Goal: Transaction & Acquisition: Obtain resource

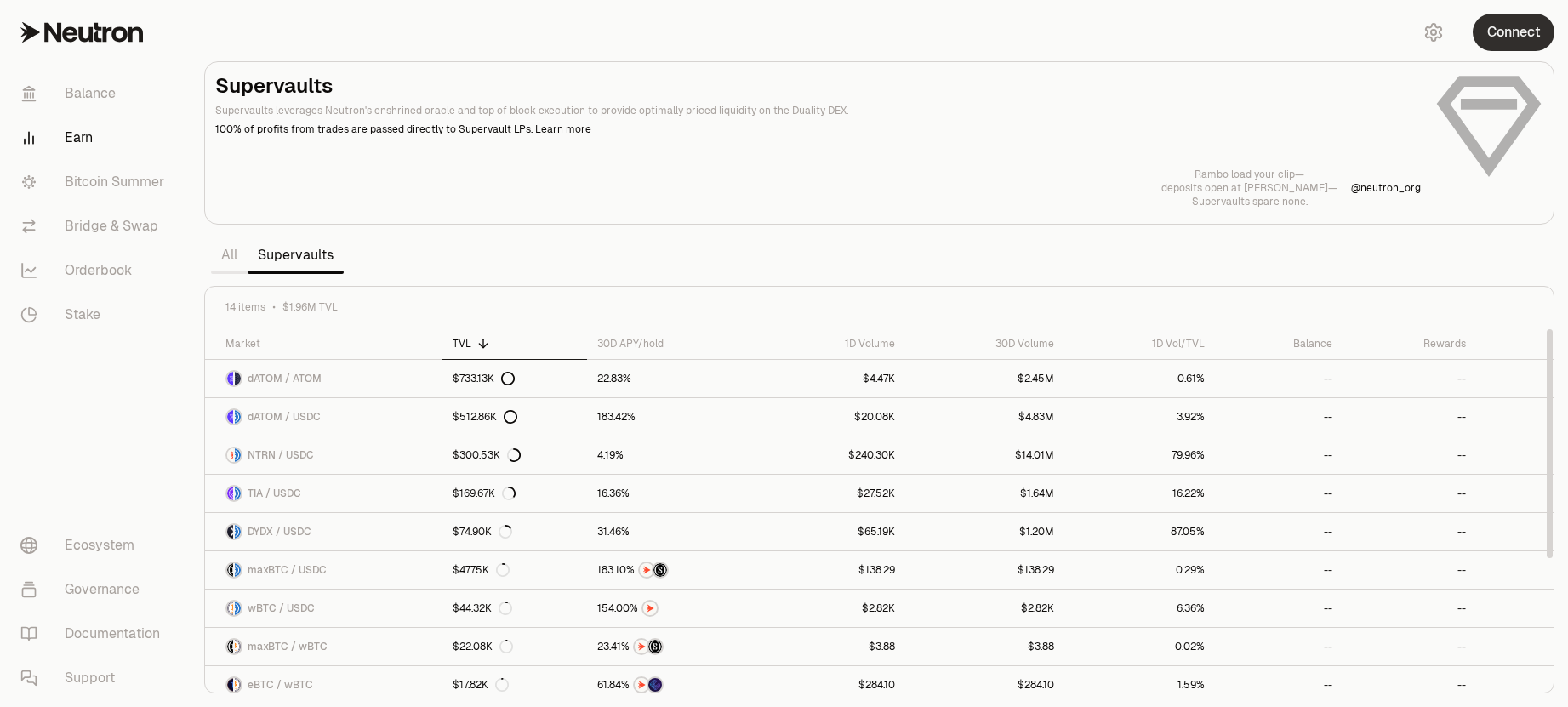
click at [1545, 21] on button "Connect" at bounding box center [1514, 32] width 82 height 37
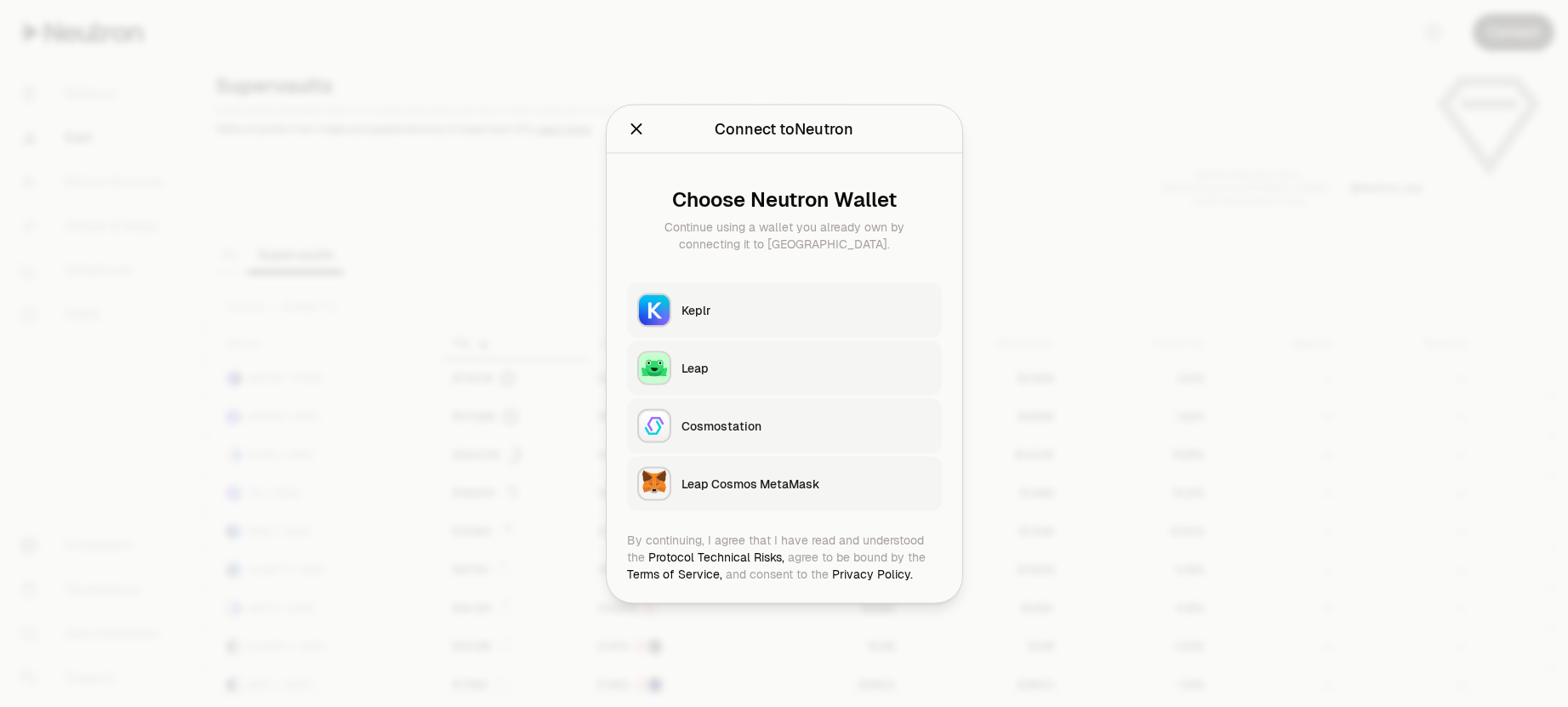
click at [736, 319] on button "Keplr" at bounding box center [784, 309] width 315 height 54
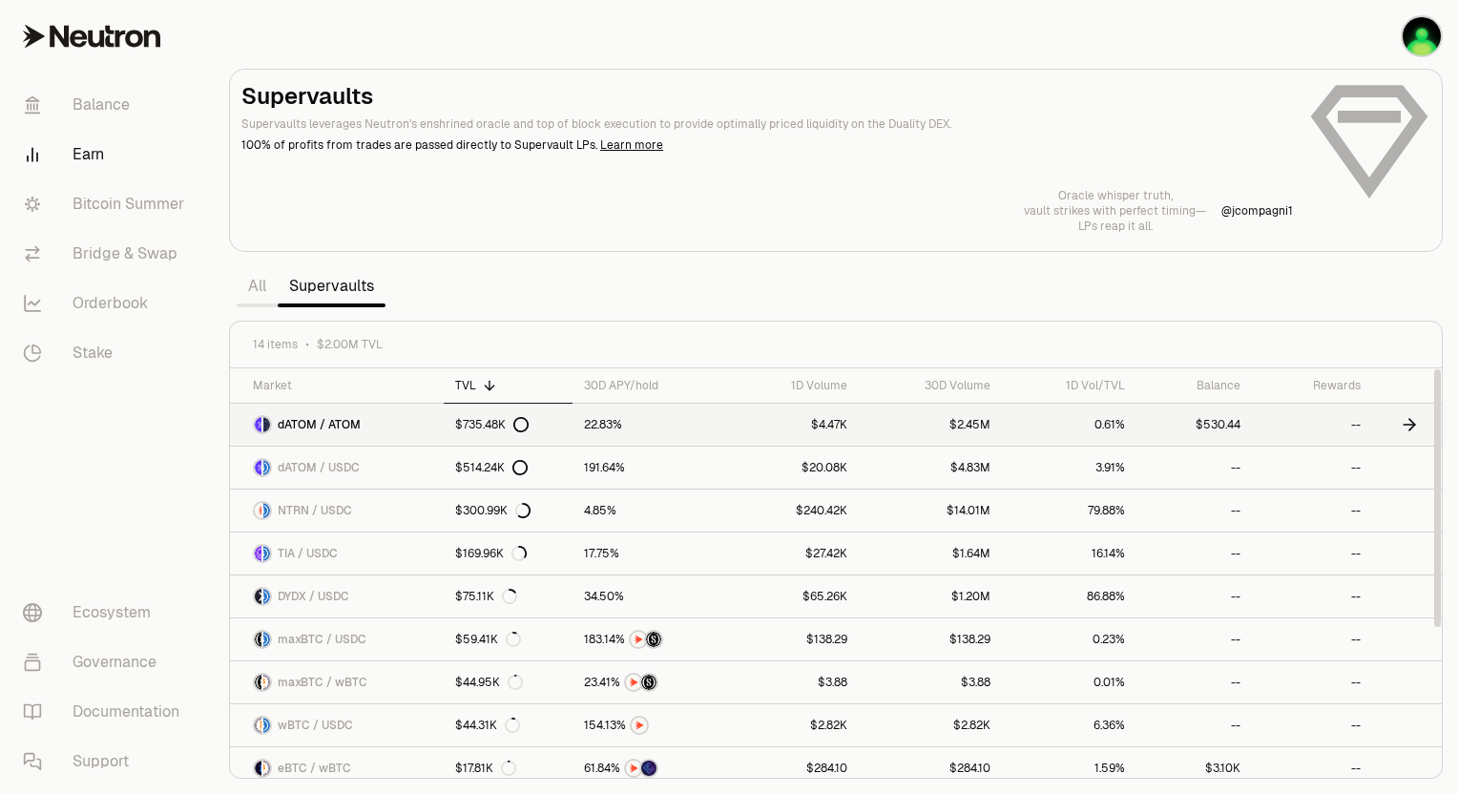
click at [416, 429] on link "dATOM / ATOM" at bounding box center [337, 425] width 214 height 42
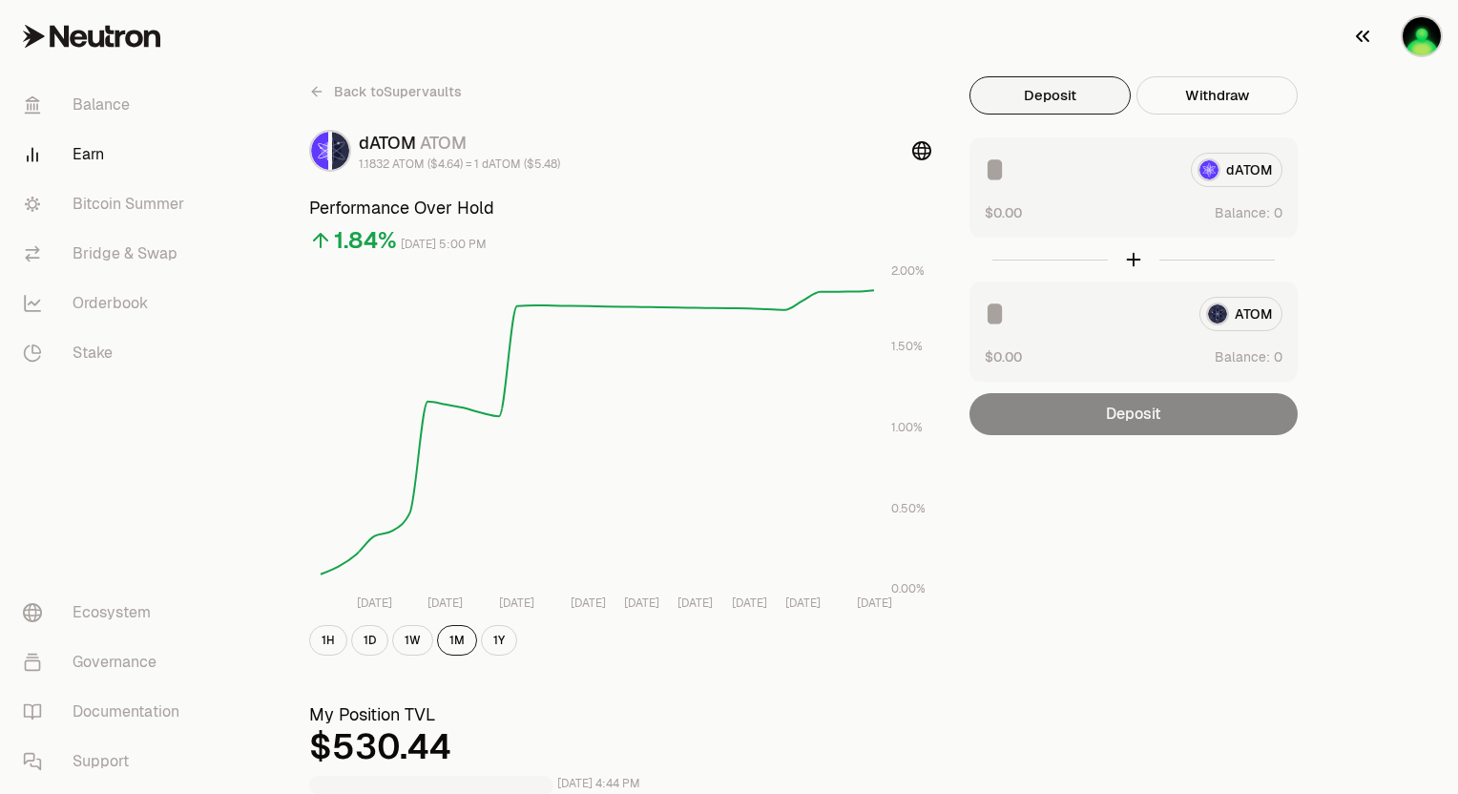
click at [1421, 42] on img "button" at bounding box center [1422, 36] width 38 height 38
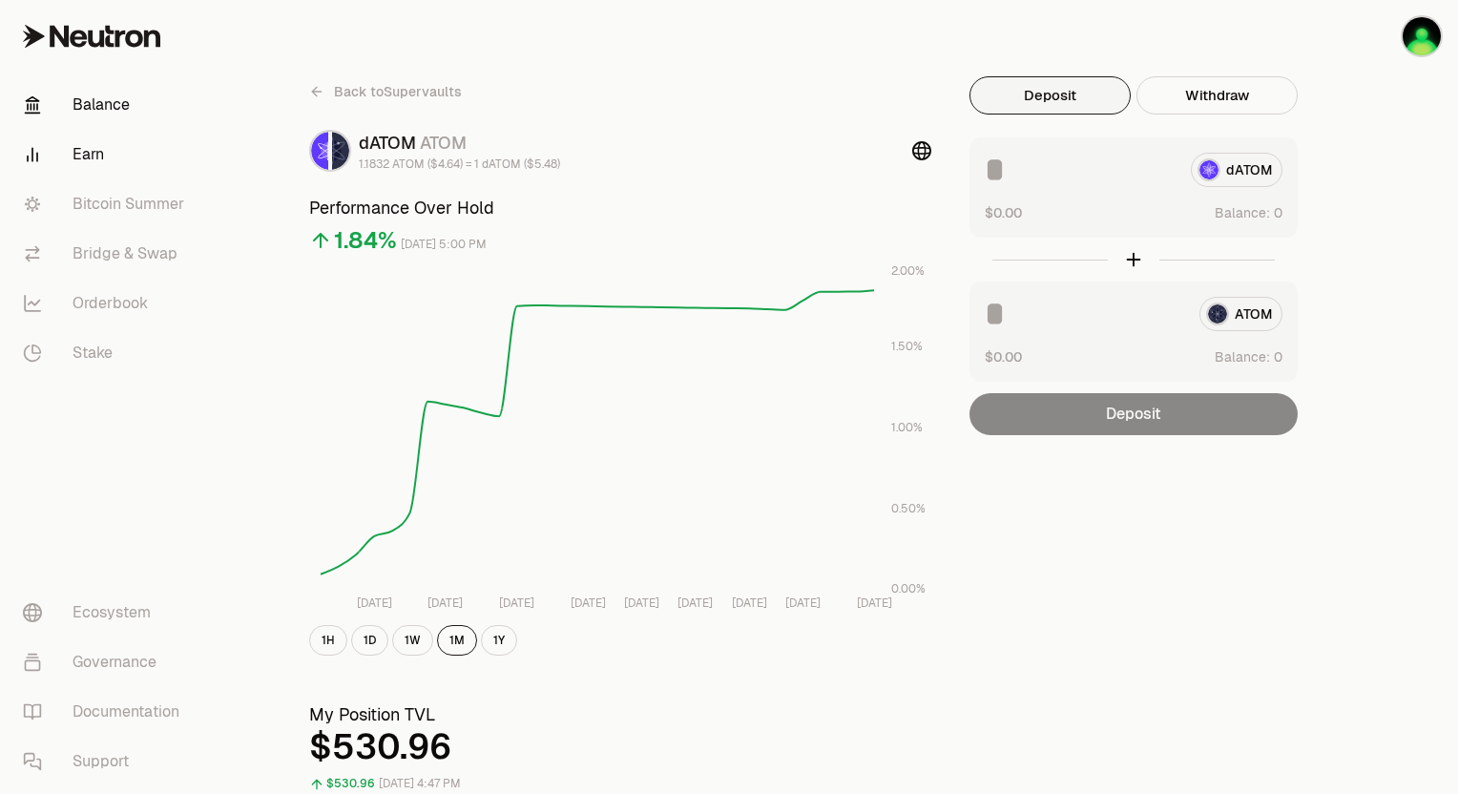
click at [85, 96] on link "Balance" at bounding box center [107, 105] width 199 height 50
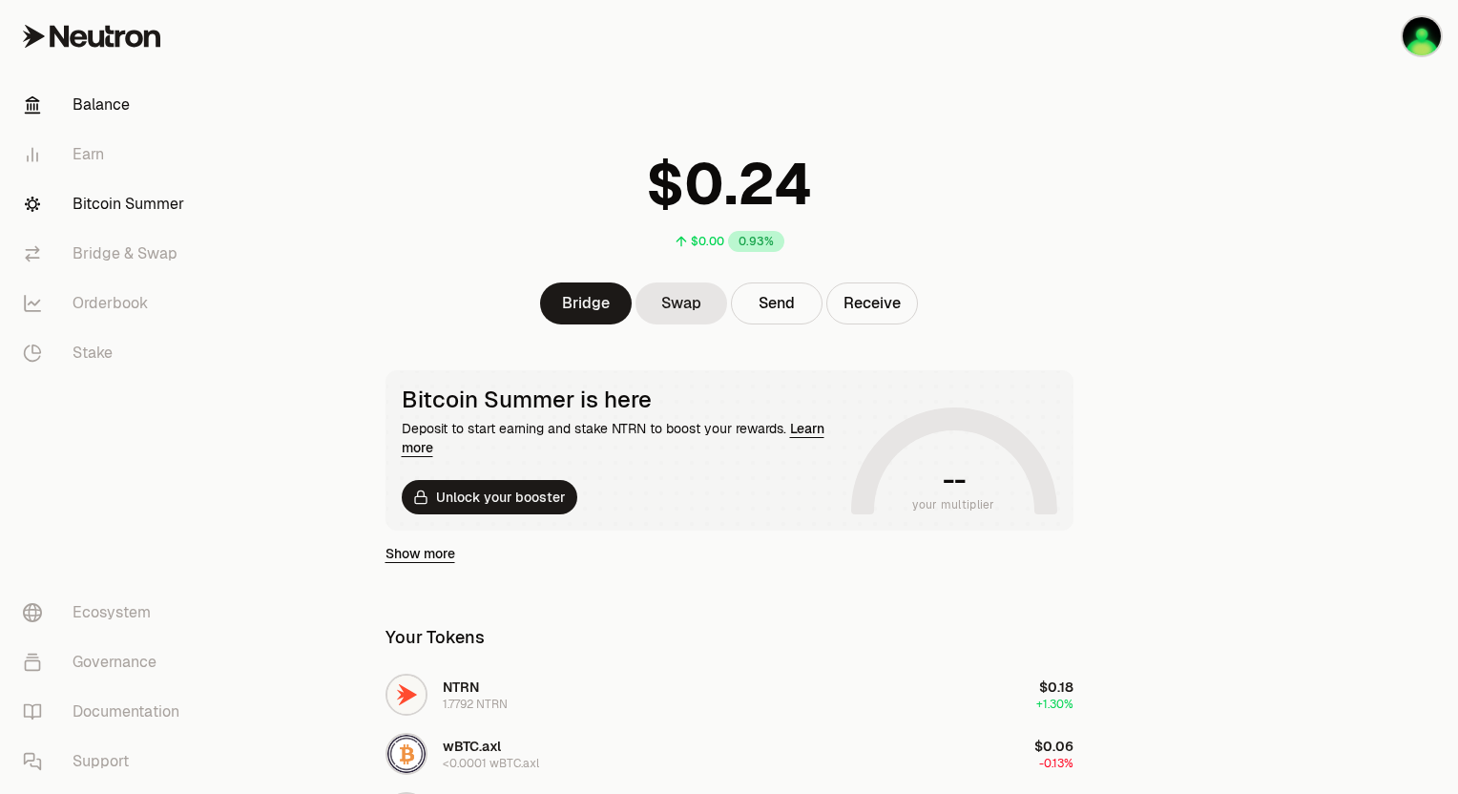
click at [125, 208] on link "Bitcoin Summer" at bounding box center [107, 204] width 199 height 50
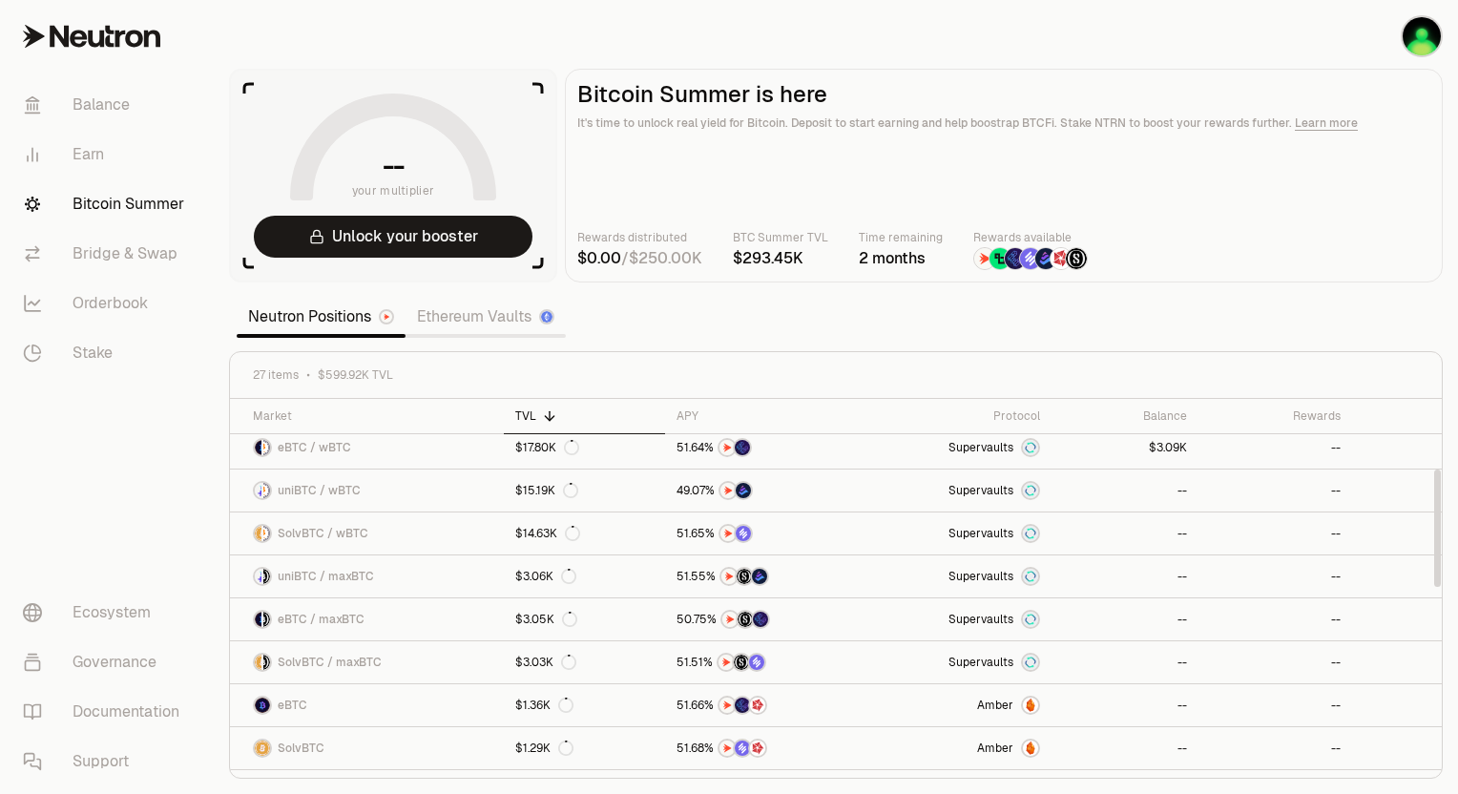
scroll to position [81, 0]
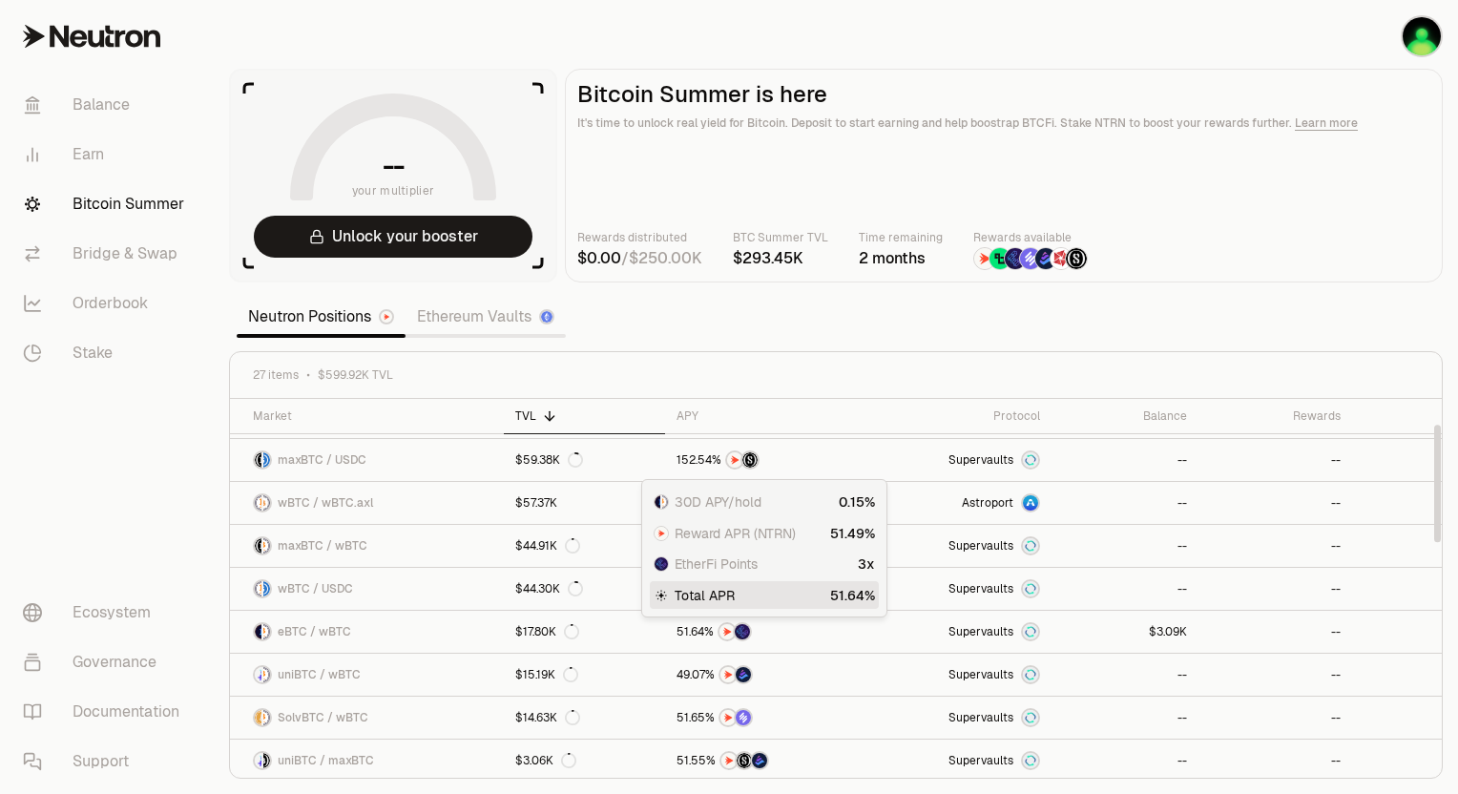
click at [749, 533] on span "Reward APR (NTRN)" at bounding box center [735, 533] width 121 height 19
click at [664, 530] on img at bounding box center [661, 533] width 13 height 13
click at [539, 619] on link "$17.80K" at bounding box center [584, 632] width 161 height 42
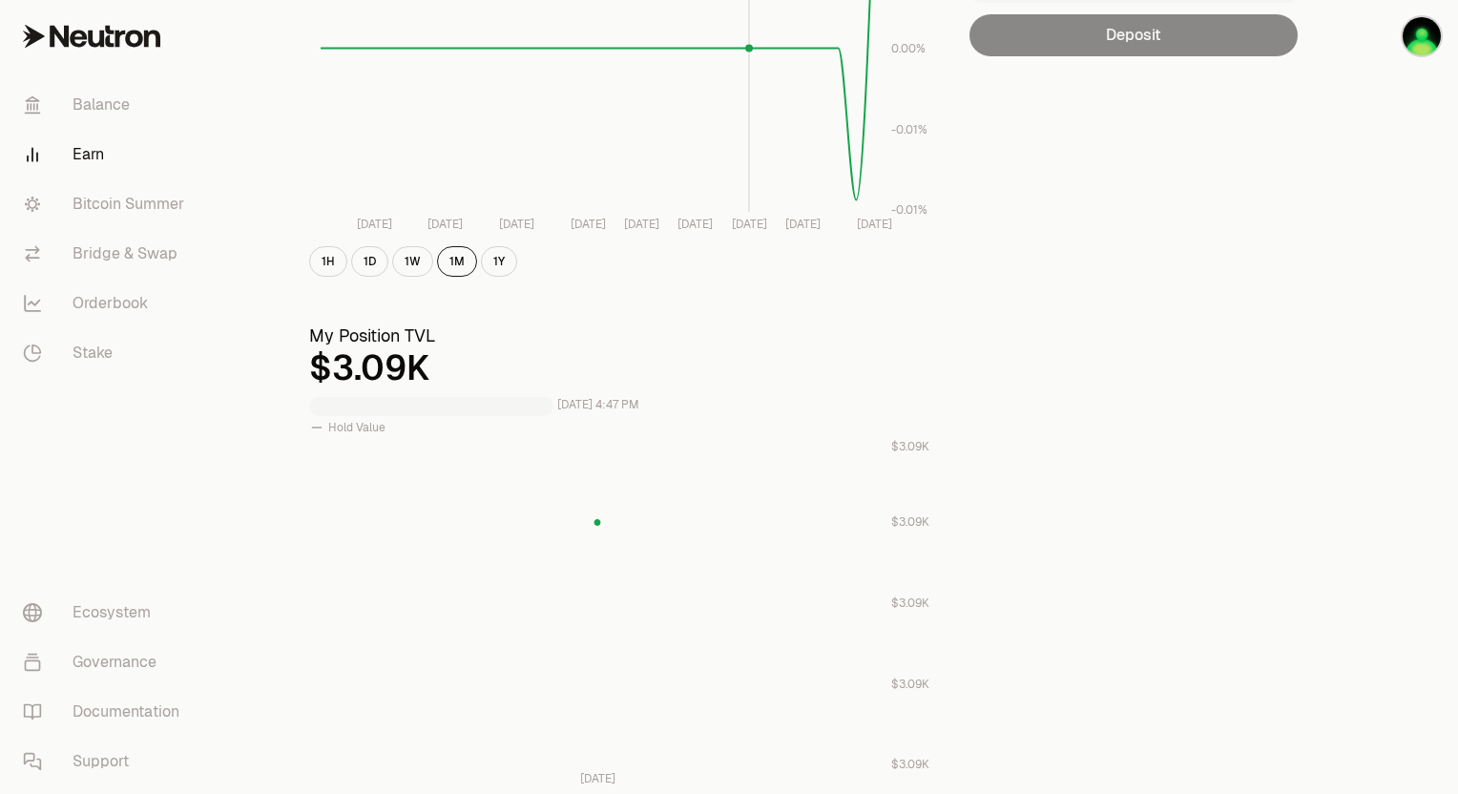
scroll to position [989, 0]
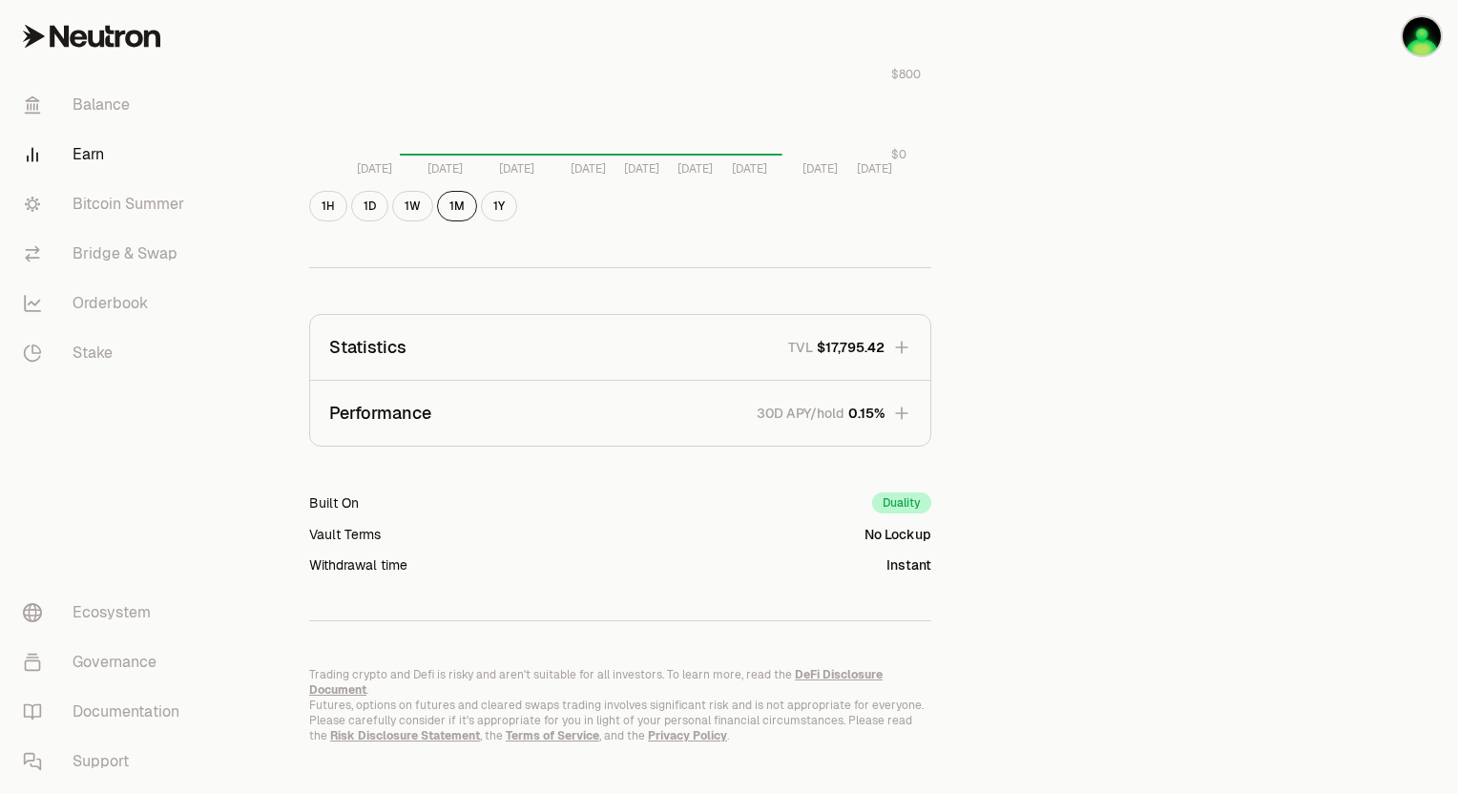
click at [897, 406] on icon "button" at bounding box center [901, 413] width 19 height 19
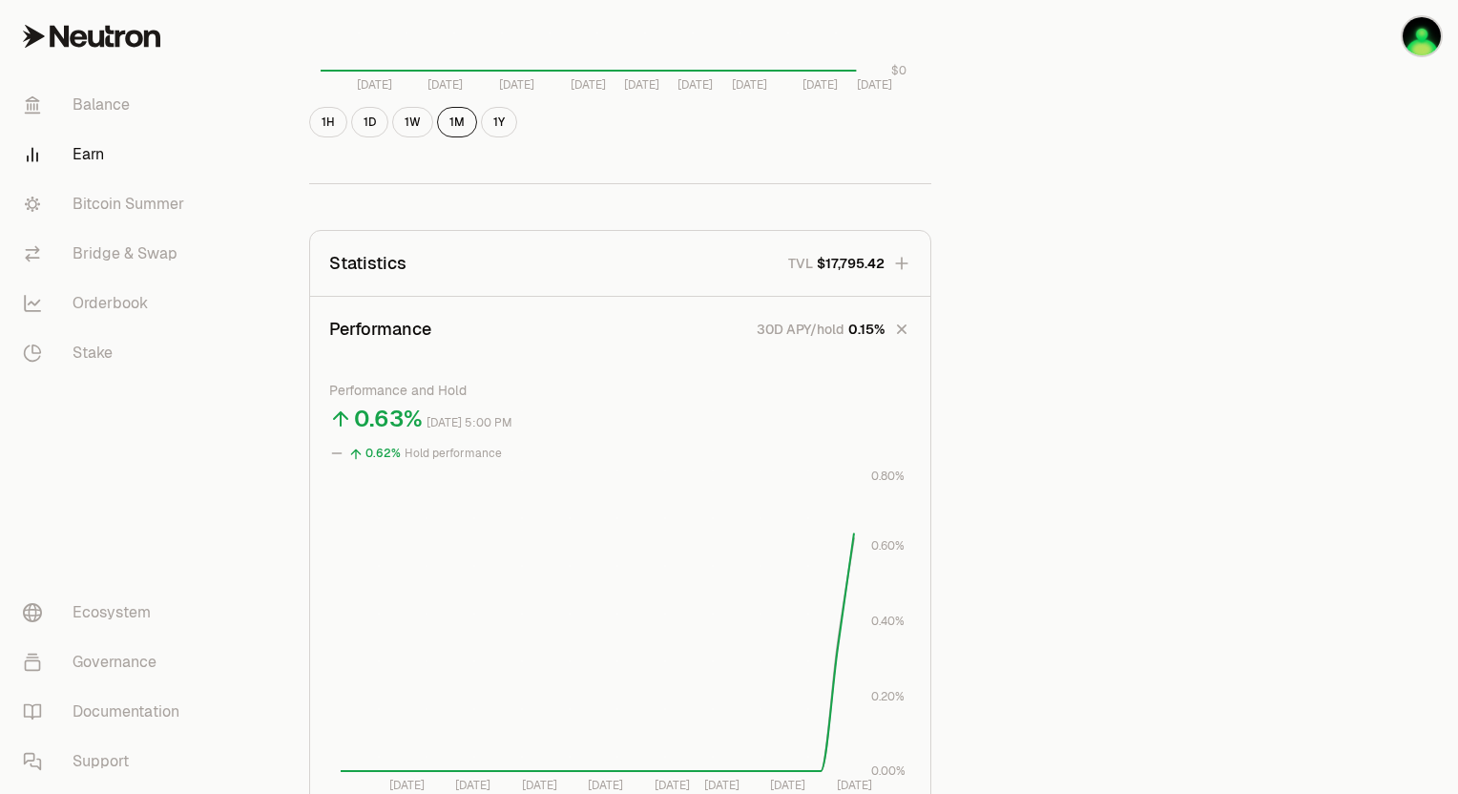
scroll to position [1227, 0]
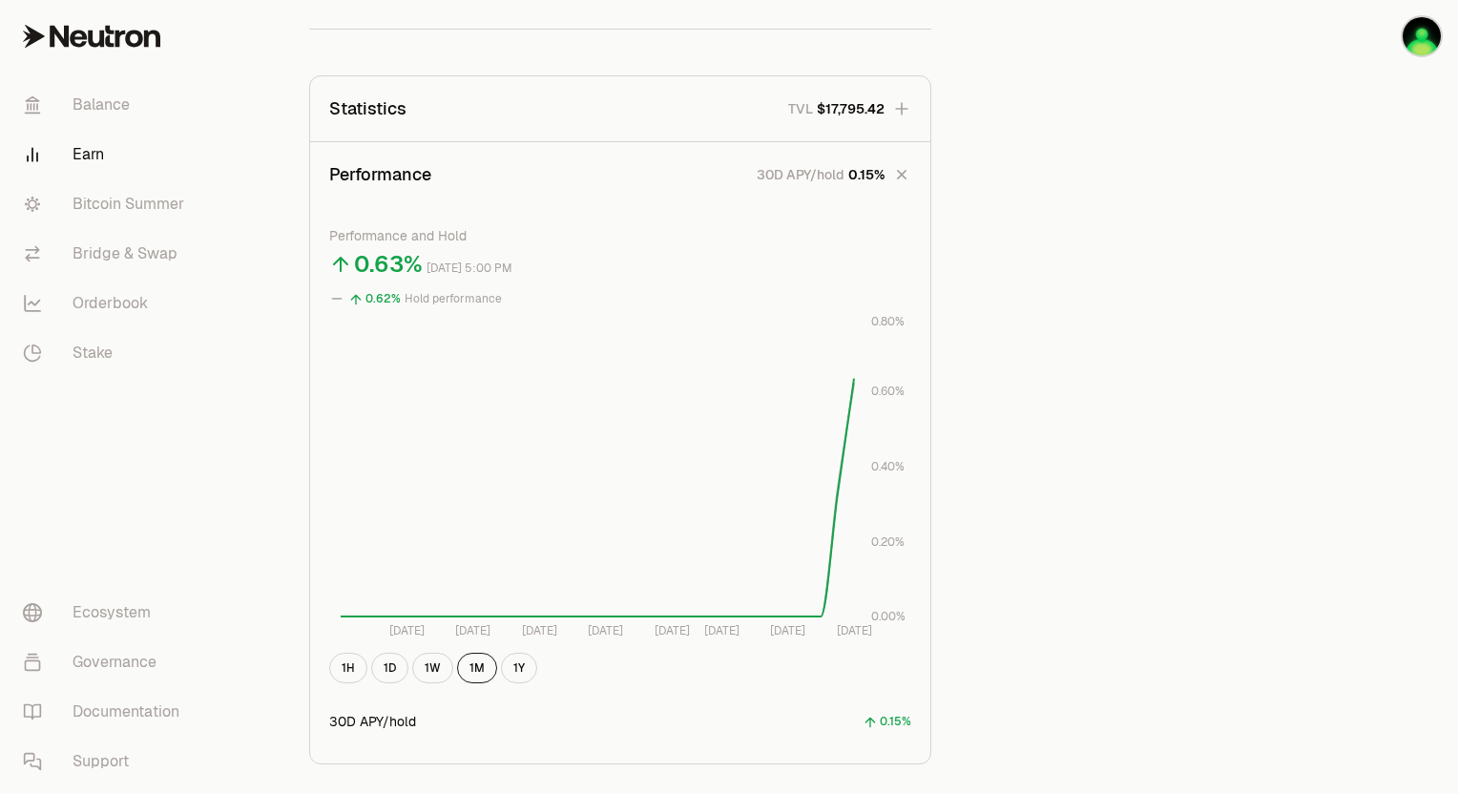
click at [871, 171] on span "0.15%" at bounding box center [867, 174] width 36 height 19
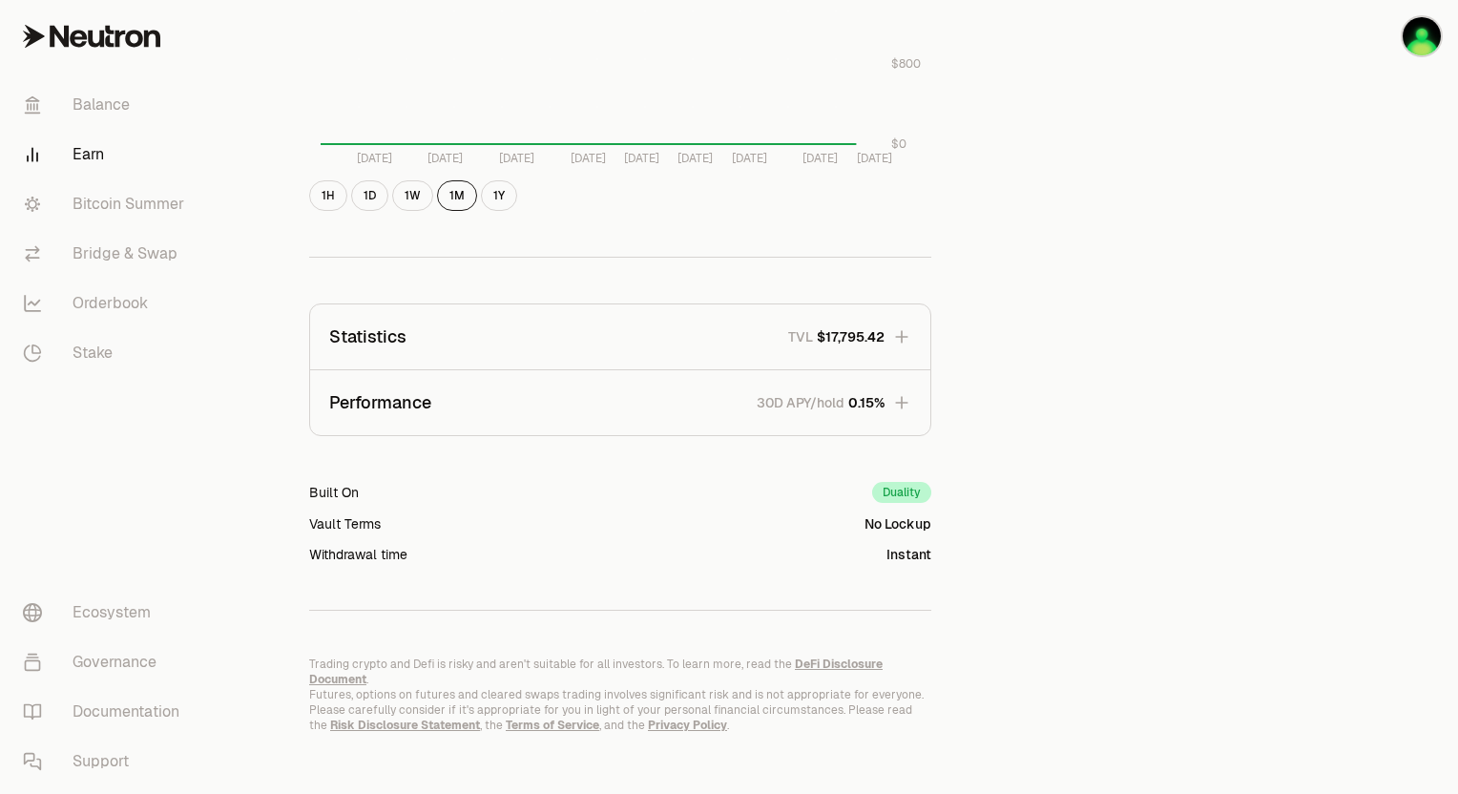
click at [707, 421] on button "Performance 30D APY/hold 0.15%" at bounding box center [620, 402] width 620 height 65
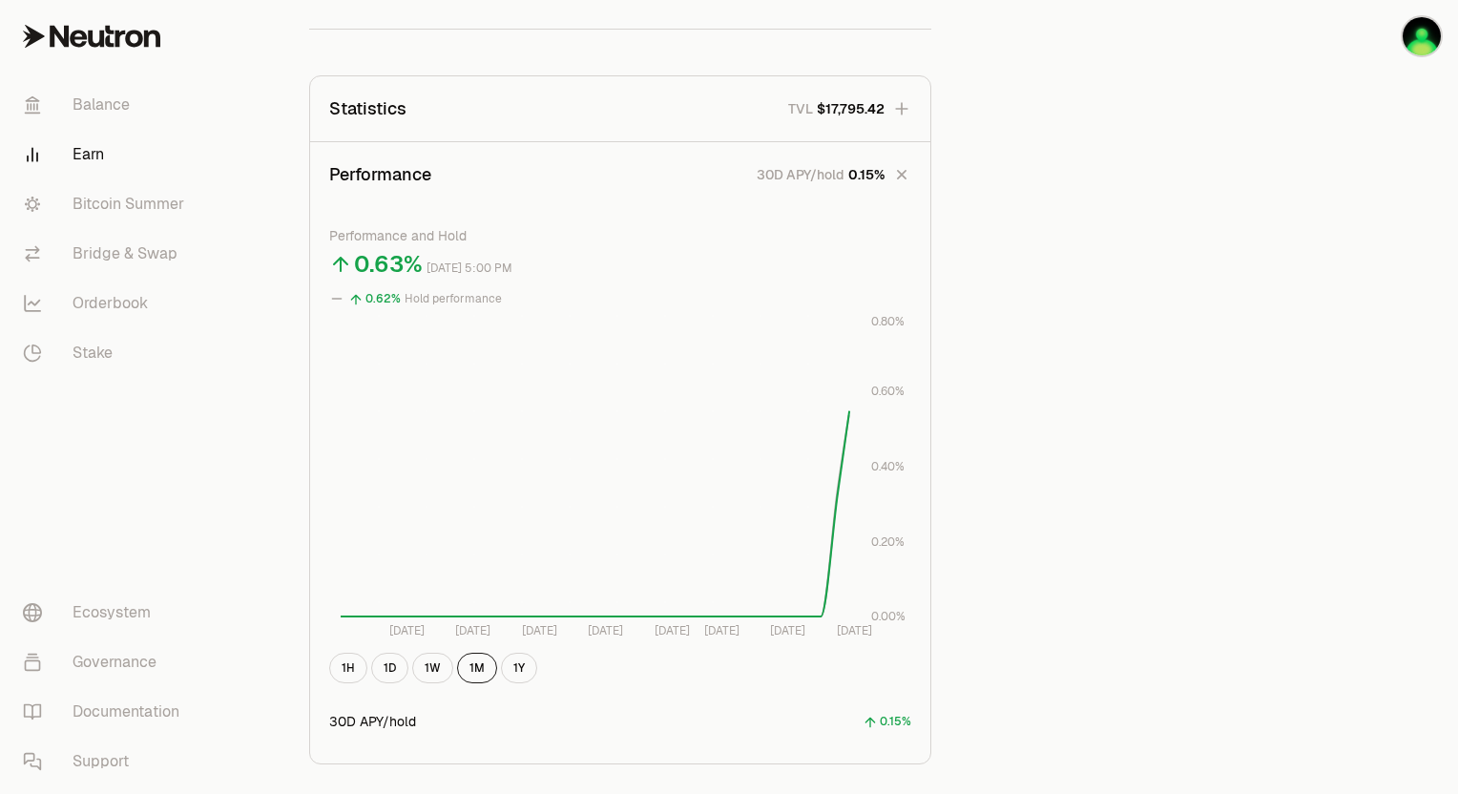
click at [840, 157] on button "Performance 30D APY/hold 0.15%" at bounding box center [620, 174] width 620 height 65
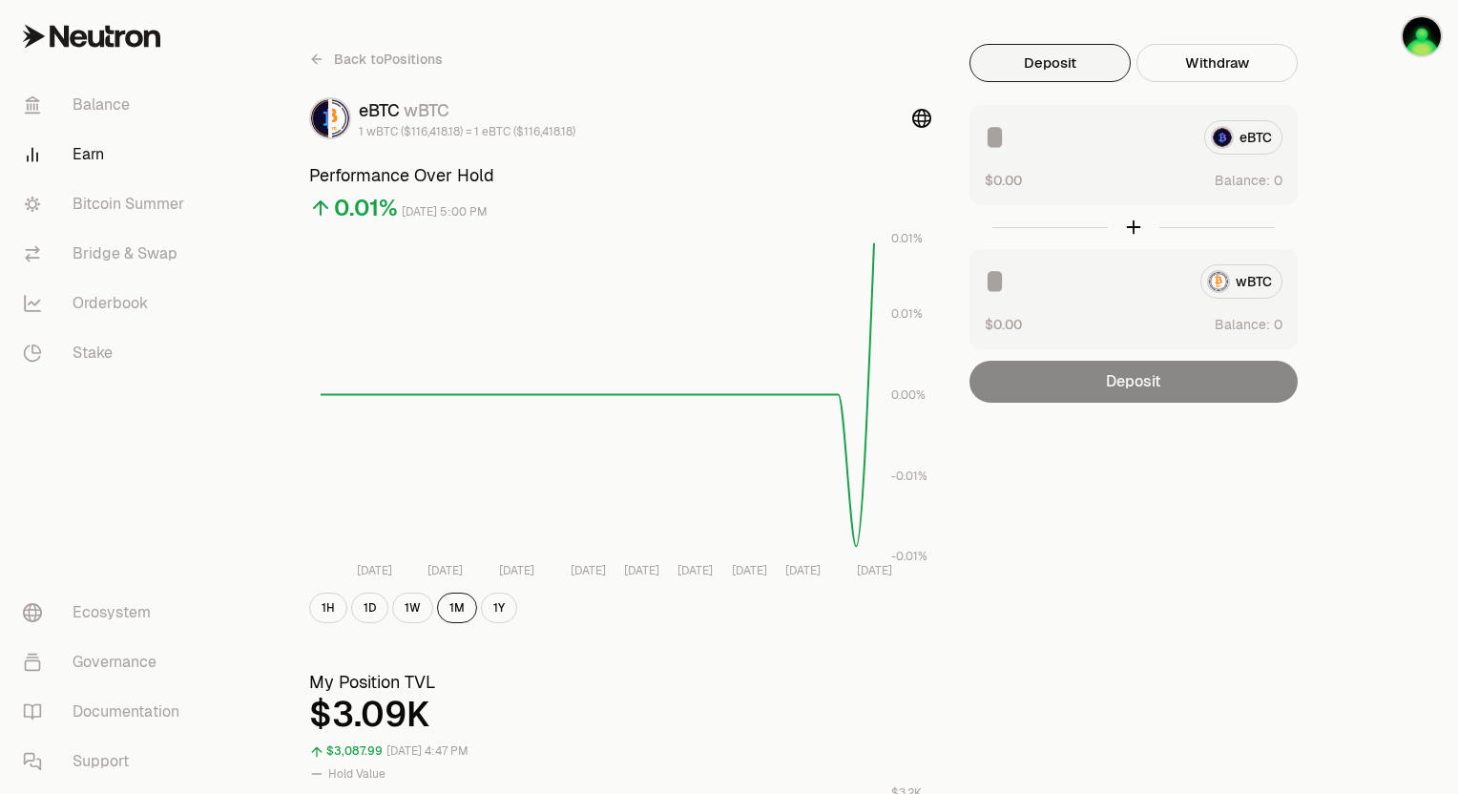
scroll to position [20, 0]
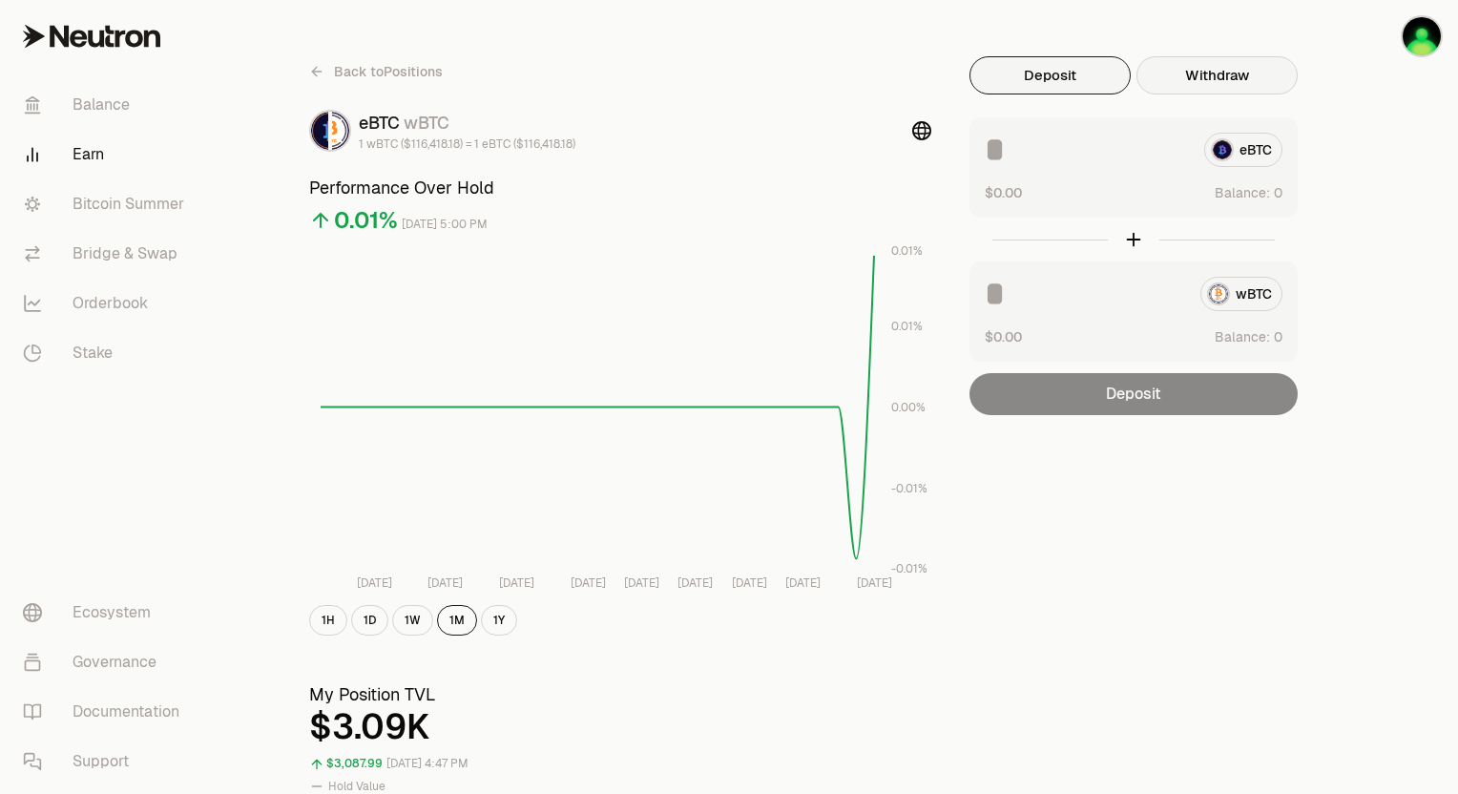
click at [1203, 80] on button "Withdraw" at bounding box center [1217, 75] width 161 height 38
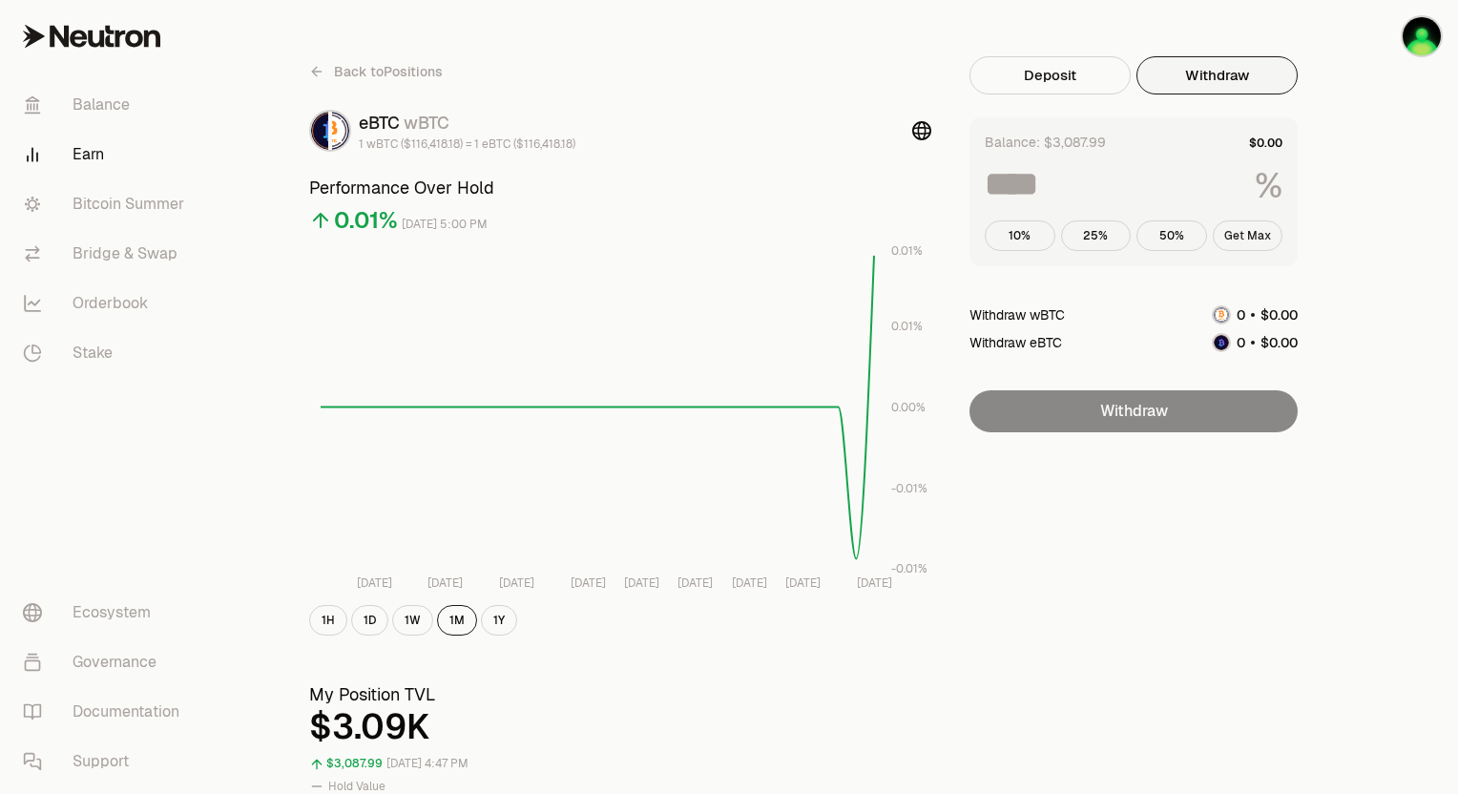
click at [1239, 231] on button "Get Max" at bounding box center [1248, 235] width 71 height 31
type input "***"
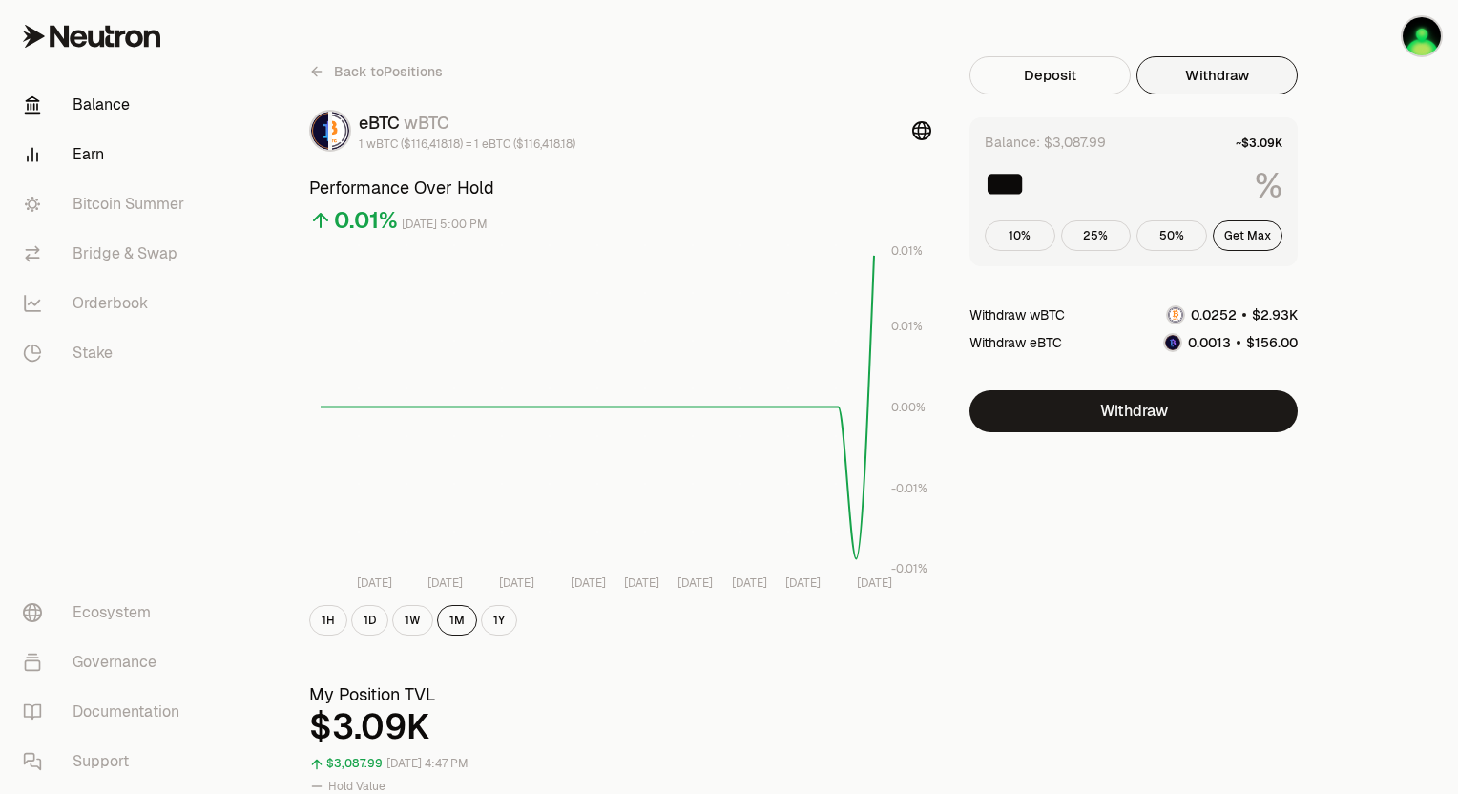
click at [99, 97] on link "Balance" at bounding box center [107, 105] width 199 height 50
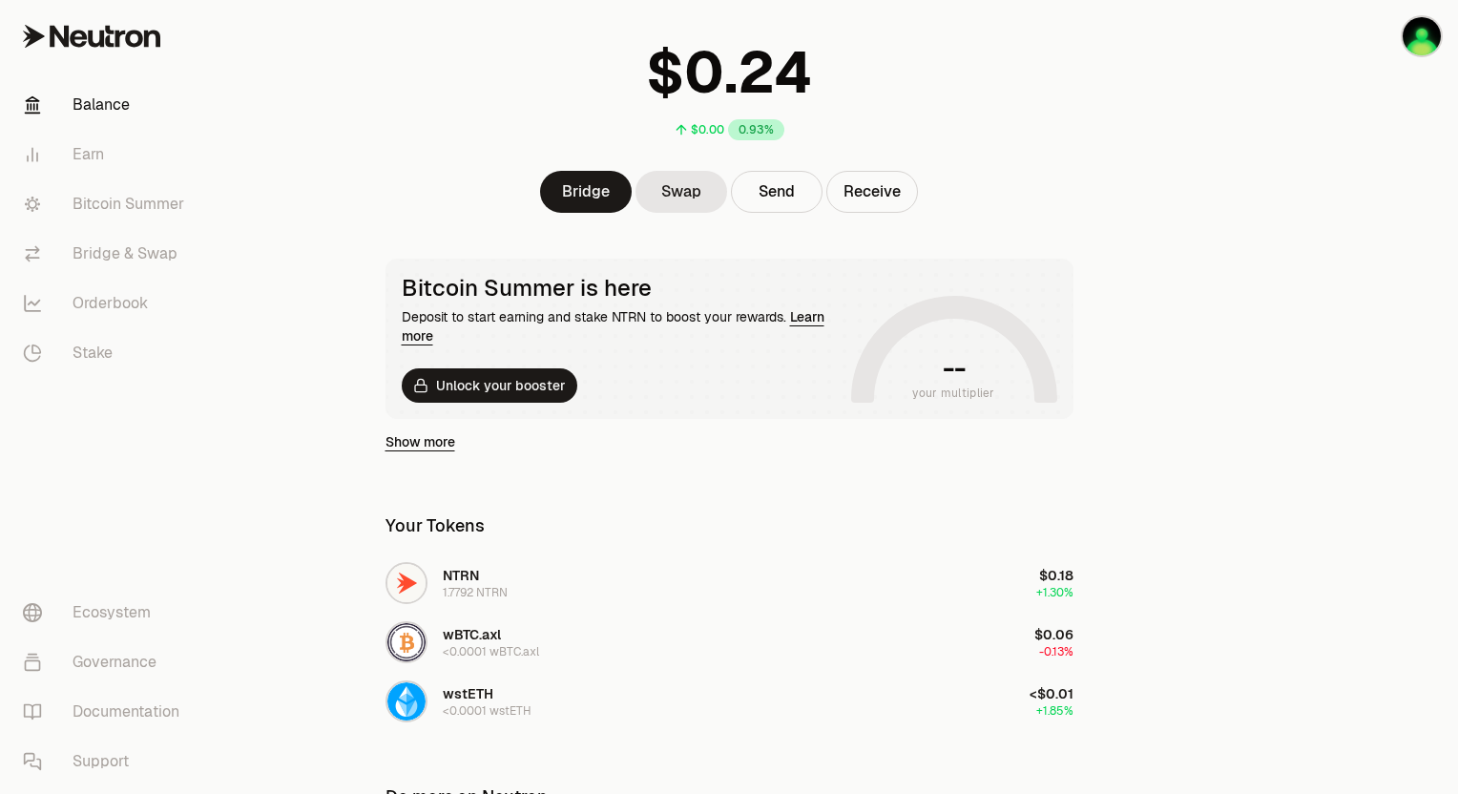
scroll to position [208, 0]
